Goal: Task Accomplishment & Management: Use online tool/utility

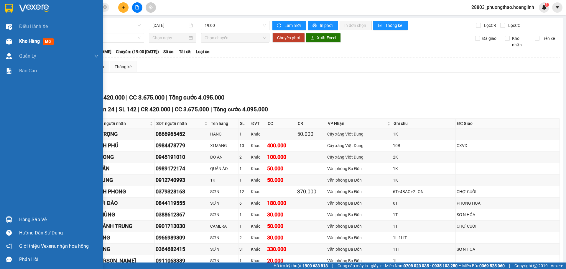
click at [34, 40] on span "Kho hàng" at bounding box center [29, 41] width 21 height 6
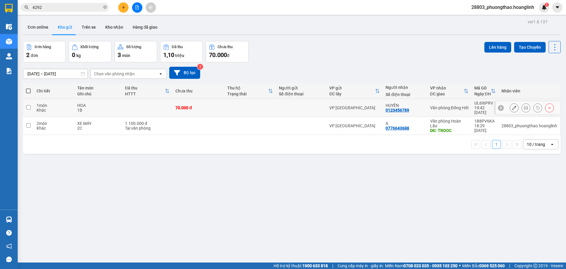
click at [151, 104] on td at bounding box center [147, 108] width 50 height 18
checkbox input "true"
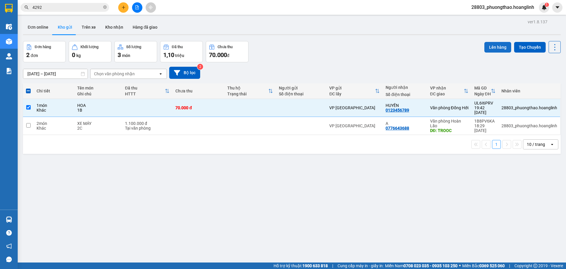
drag, startPoint x: 501, startPoint y: 47, endPoint x: 497, endPoint y: 47, distance: 3.8
click at [500, 47] on button "Lên hàng" at bounding box center [497, 47] width 27 height 11
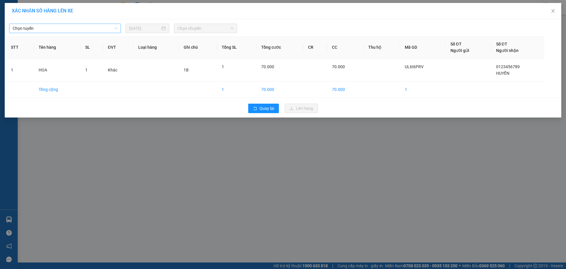
click at [68, 31] on span "Chọn tuyến" at bounding box center [65, 28] width 105 height 9
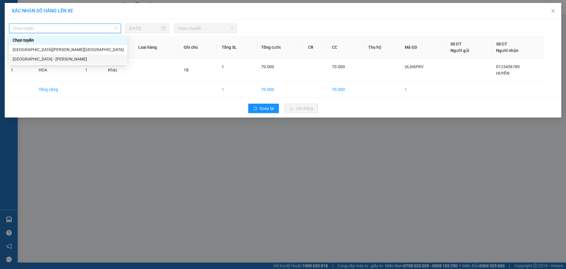
click at [58, 58] on div "[GEOGRAPHIC_DATA] - [PERSON_NAME]" at bounding box center [68, 59] width 111 height 6
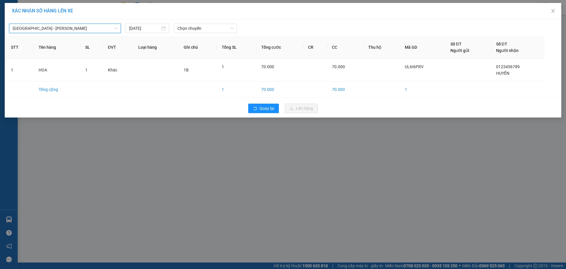
click at [193, 22] on div "[GEOGRAPHIC_DATA] - [GEOGRAPHIC_DATA][PERSON_NAME][GEOGRAPHIC_DATA] - [PERSON_N…" at bounding box center [283, 27] width 554 height 12
click at [192, 27] on span "Chọn chuyến" at bounding box center [205, 28] width 56 height 9
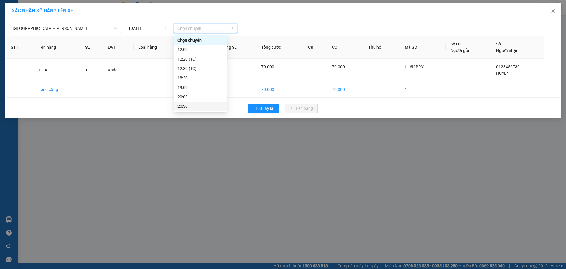
click at [189, 108] on div "20:30" at bounding box center [200, 106] width 46 height 6
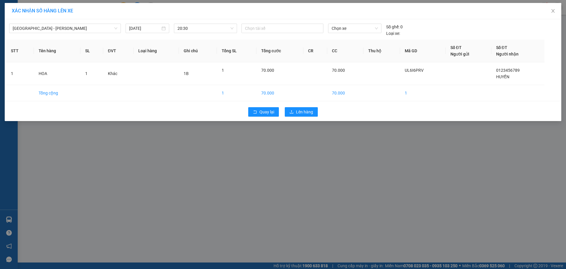
click at [310, 116] on div "Quay lại Lên hàng" at bounding box center [283, 111] width 554 height 15
drag, startPoint x: 308, startPoint y: 114, endPoint x: 304, endPoint y: 113, distance: 3.8
click at [305, 113] on span "Lên hàng" at bounding box center [304, 112] width 17 height 6
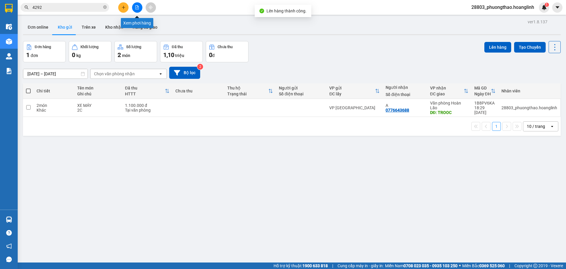
click at [136, 6] on icon "file-add" at bounding box center [137, 7] width 3 height 4
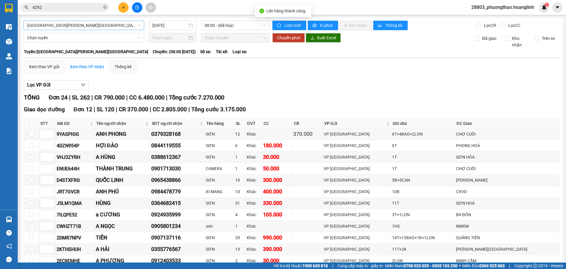
click at [53, 25] on span "[GEOGRAPHIC_DATA][PERSON_NAME][GEOGRAPHIC_DATA]" at bounding box center [84, 25] width 114 height 9
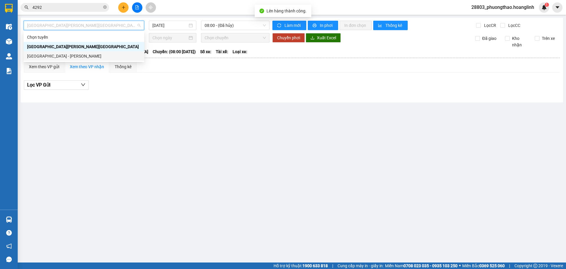
click at [51, 58] on div "[GEOGRAPHIC_DATA] - [PERSON_NAME]" at bounding box center [84, 56] width 114 height 6
type input "[DATE]"
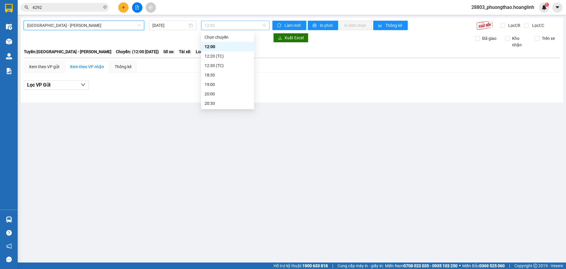
click at [215, 24] on span "12:00" at bounding box center [235, 25] width 61 height 9
click at [214, 95] on div "20:00" at bounding box center [228, 94] width 46 height 6
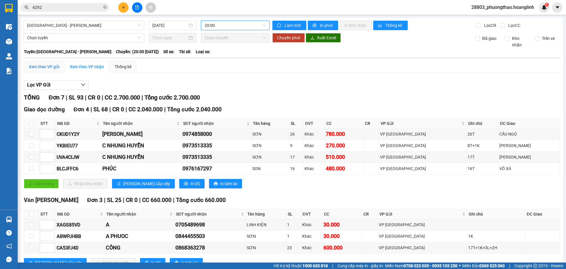
click at [49, 70] on div "Xem theo VP gửi" at bounding box center [44, 66] width 30 height 6
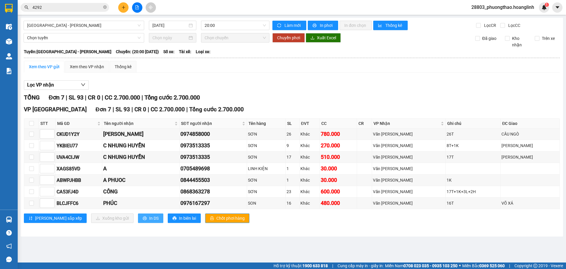
click at [149, 221] on span "In DS" at bounding box center [153, 218] width 9 height 6
click at [87, 7] on input "4292" at bounding box center [67, 7] width 70 height 6
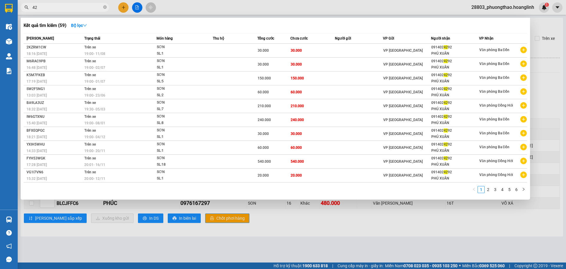
type input "4"
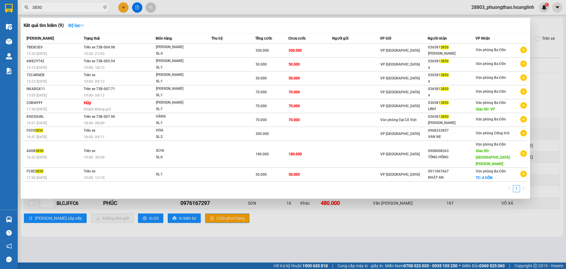
type input "3850"
click at [106, 233] on div at bounding box center [283, 134] width 566 height 269
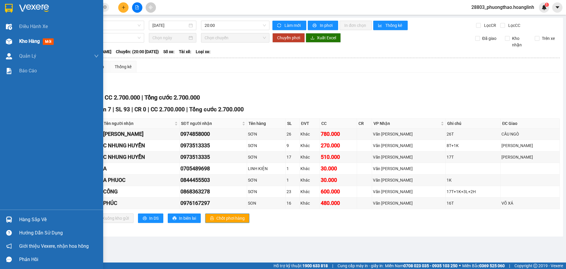
click at [20, 41] on span "Kho hàng" at bounding box center [29, 41] width 21 height 6
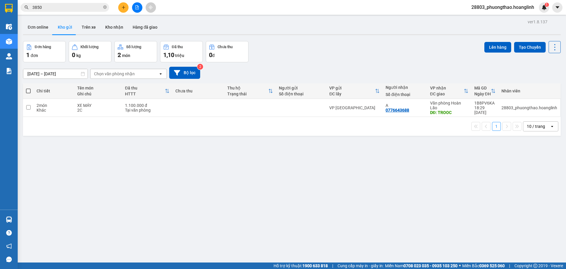
click at [107, 6] on span "3850" at bounding box center [65, 7] width 88 height 9
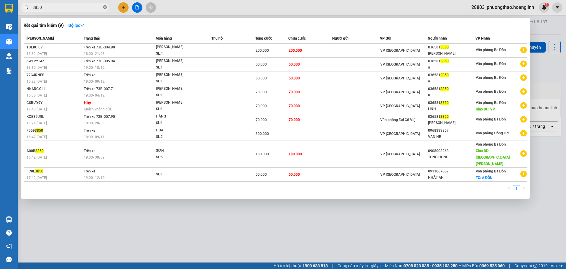
click at [106, 6] on icon "close-circle" at bounding box center [105, 7] width 4 height 4
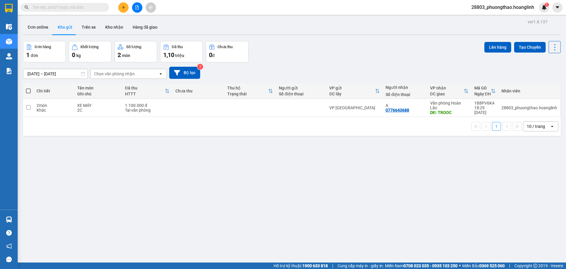
click at [92, 10] on input "text" at bounding box center [67, 7] width 70 height 6
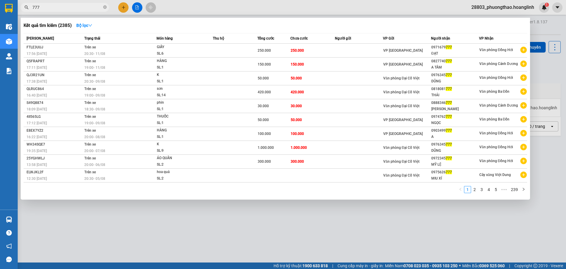
type input "777"
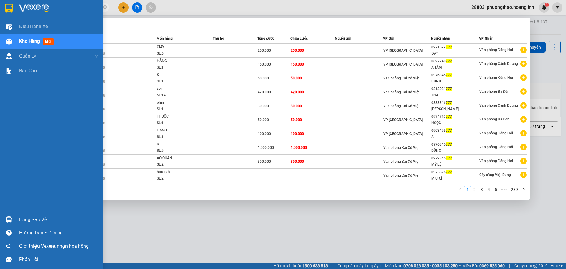
click at [27, 40] on span "Kho hàng" at bounding box center [29, 41] width 21 height 6
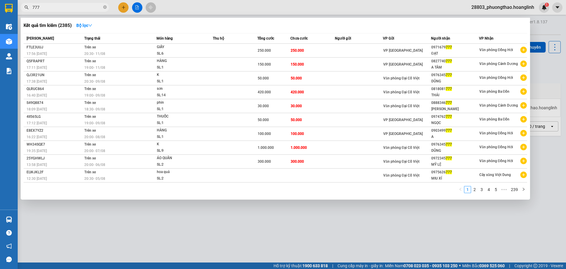
click at [195, 216] on div at bounding box center [283, 134] width 566 height 269
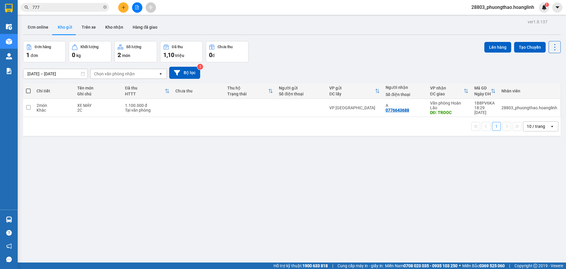
click at [139, 15] on main "ver 1.8.137 Đơn online Kho gửi Trên xe [PERSON_NAME] Hàng đã [PERSON_NAME] hàng…" at bounding box center [283, 131] width 566 height 262
click at [139, 11] on button at bounding box center [137, 7] width 10 height 10
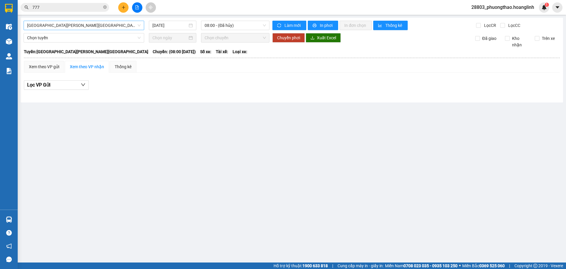
click at [48, 21] on div "[GEOGRAPHIC_DATA][PERSON_NAME][GEOGRAPHIC_DATA]" at bounding box center [84, 25] width 121 height 9
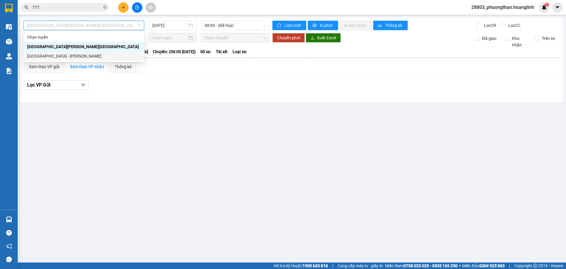
click at [52, 53] on div "[GEOGRAPHIC_DATA] - [PERSON_NAME]" at bounding box center [84, 56] width 114 height 6
type input "[DATE]"
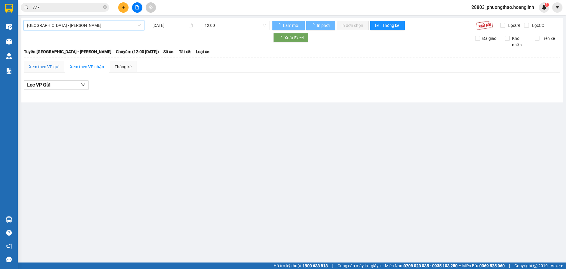
click at [48, 66] on div "Xem theo VP gửi" at bounding box center [44, 66] width 30 height 6
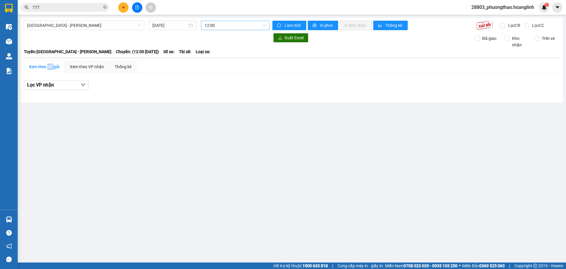
click at [214, 23] on span "12:00" at bounding box center [235, 25] width 61 height 9
click at [211, 96] on div "20:00" at bounding box center [228, 94] width 46 height 6
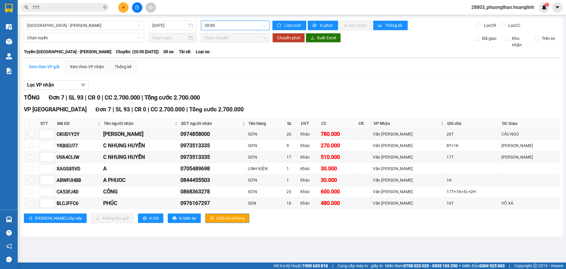
click at [238, 22] on span "20:00" at bounding box center [235, 25] width 61 height 9
click at [216, 104] on div "20:30" at bounding box center [228, 103] width 46 height 6
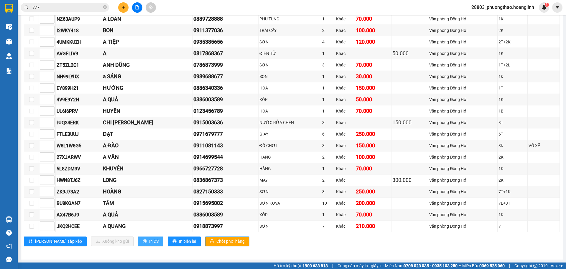
click at [138, 243] on button "In DS" at bounding box center [150, 240] width 25 height 9
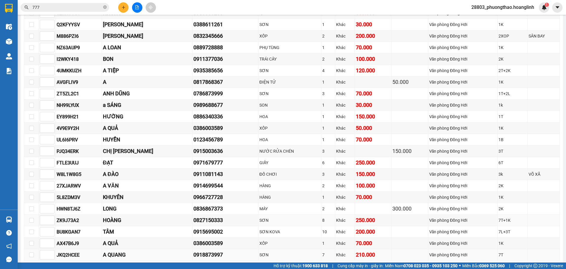
scroll to position [264, 0]
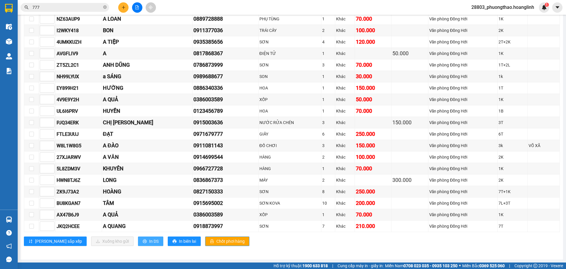
click at [138, 244] on button "In DS" at bounding box center [150, 240] width 25 height 9
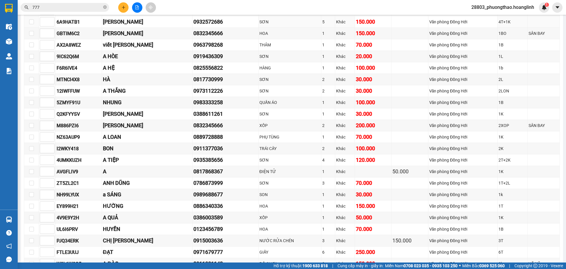
scroll to position [58, 0]
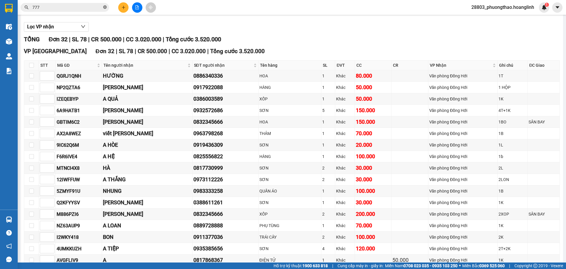
click at [104, 6] on icon "close-circle" at bounding box center [105, 7] width 4 height 4
